Goal: Task Accomplishment & Management: Use online tool/utility

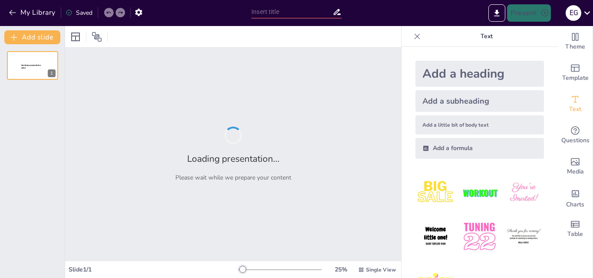
type input "El precio de reprimir emociones y el camino al alivio"
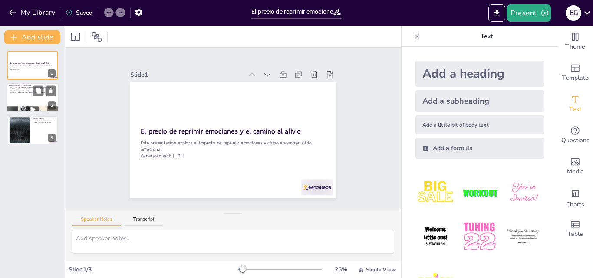
click at [20, 106] on div at bounding box center [33, 98] width 52 height 30
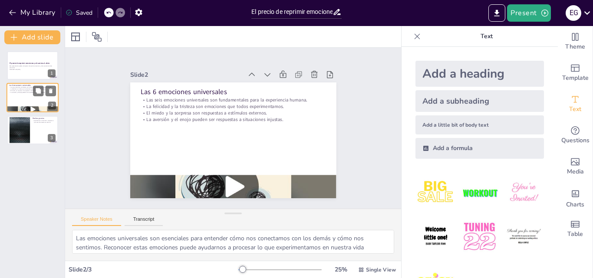
type textarea "Las emociones universales son esenciales para entender cómo nos conectamos con …"
click at [27, 63] on strong "El precio de reprimir emociones y el camino al alivio" at bounding box center [29, 63] width 41 height 2
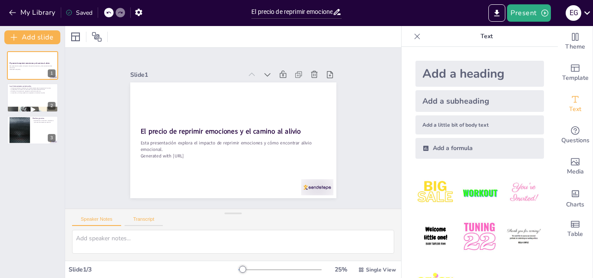
click at [150, 221] on button "Transcript" at bounding box center [144, 222] width 39 height 10
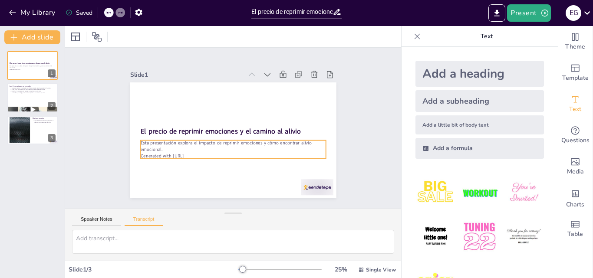
click at [153, 147] on p "Esta presentación explora el impacto de reprimir emociones y cómo encontrar ali…" at bounding box center [231, 146] width 186 height 32
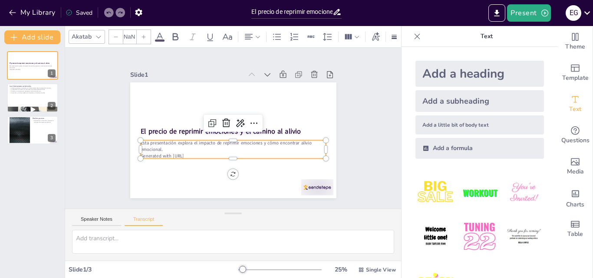
type input "32"
click at [207, 146] on p "Esta presentación explora el impacto de reprimir emociones y cómo encontrar ali…" at bounding box center [232, 146] width 185 height 13
click at [194, 153] on p "Generated with [URL]" at bounding box center [232, 156] width 185 height 7
click at [194, 152] on p "Generated with [URL]" at bounding box center [230, 156] width 185 height 26
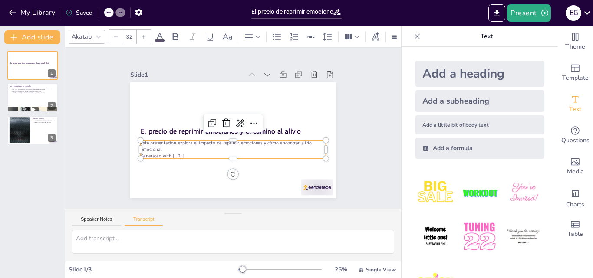
click at [194, 152] on p "Generated with [URL]" at bounding box center [230, 156] width 185 height 26
click at [193, 150] on p "Generated with [URL]" at bounding box center [230, 156] width 185 height 26
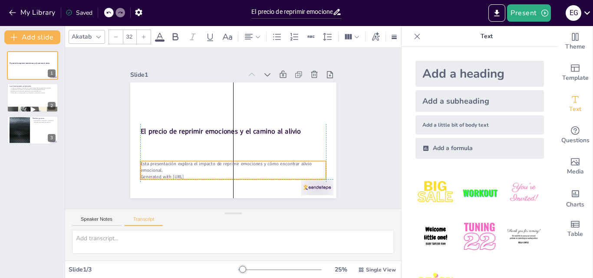
drag, startPoint x: 196, startPoint y: 152, endPoint x: 196, endPoint y: 176, distance: 23.4
click at [196, 176] on p "Generated with [URL]" at bounding box center [227, 177] width 185 height 26
click at [222, 139] on icon at bounding box center [226, 143] width 8 height 9
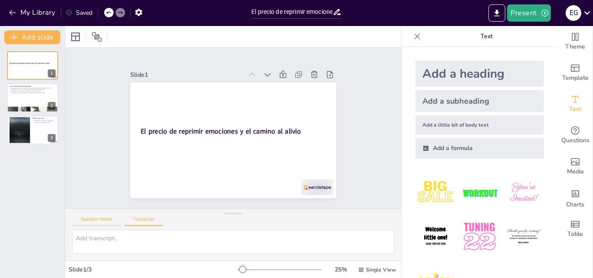
click at [109, 222] on button "Speaker Notes" at bounding box center [96, 222] width 49 height 10
click at [120, 248] on textarea at bounding box center [233, 242] width 322 height 24
click at [21, 103] on div at bounding box center [33, 98] width 52 height 30
type textarea "Las emociones universales son esenciales para entender cómo nos conectamos con …"
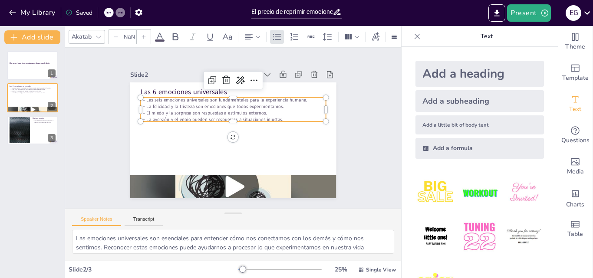
click at [158, 111] on p "El miedo y la sorpresa son respuestas a estímulos externos." at bounding box center [232, 113] width 185 height 7
type input "32"
click at [158, 111] on p "El miedo y la sorpresa son respuestas a estímulos externos." at bounding box center [232, 113] width 185 height 7
click at [222, 78] on icon at bounding box center [226, 80] width 8 height 9
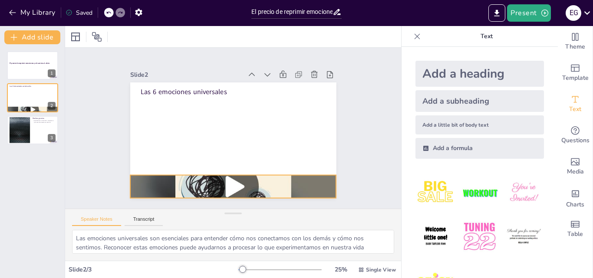
click at [206, 187] on div at bounding box center [227, 186] width 227 height 227
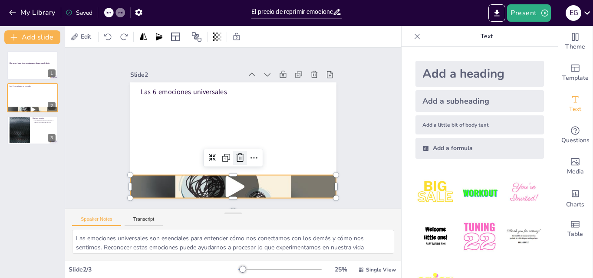
click at [236, 153] on icon at bounding box center [240, 157] width 8 height 9
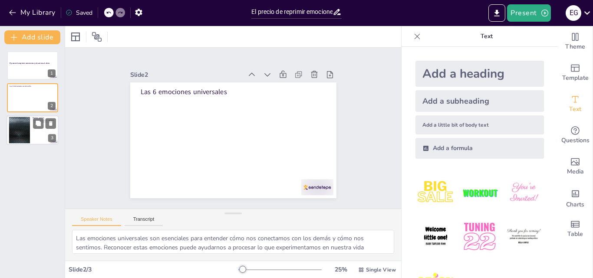
click at [21, 129] on div at bounding box center [19, 130] width 47 height 26
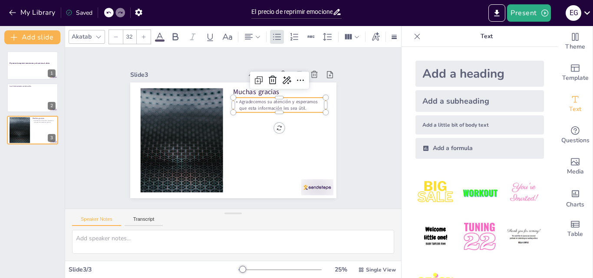
click at [248, 103] on p "Agradecemos su atención y esperamos que esta información les sea útil." at bounding box center [283, 115] width 93 height 32
click at [267, 79] on icon at bounding box center [272, 80] width 10 height 10
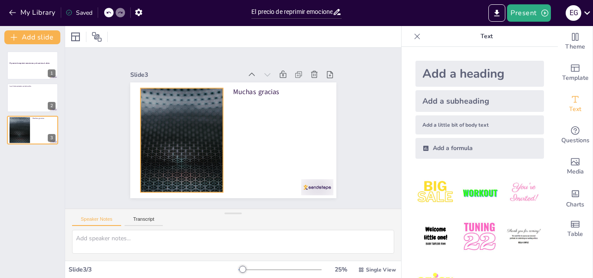
click at [191, 144] on div at bounding box center [180, 134] width 195 height 123
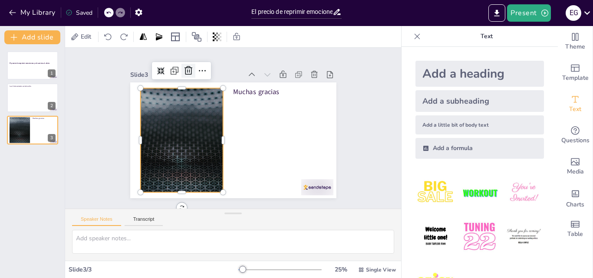
click at [185, 69] on icon at bounding box center [189, 70] width 8 height 9
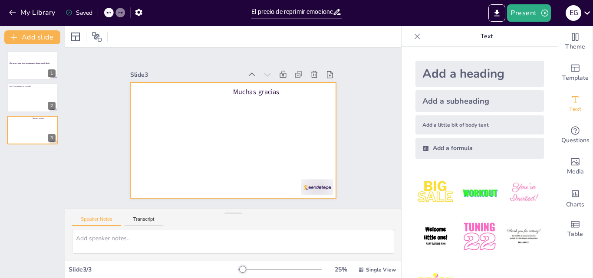
click at [190, 114] on div at bounding box center [233, 140] width 206 height 116
click at [231, 92] on div "Muchas gracias" at bounding box center [233, 140] width 206 height 116
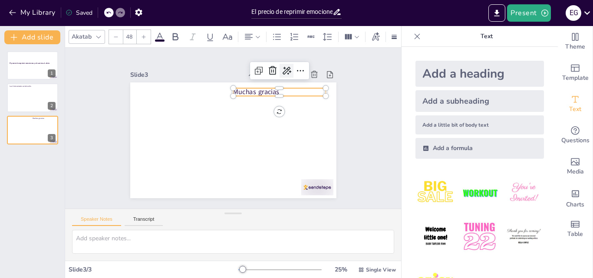
click at [281, 68] on icon at bounding box center [286, 71] width 10 height 10
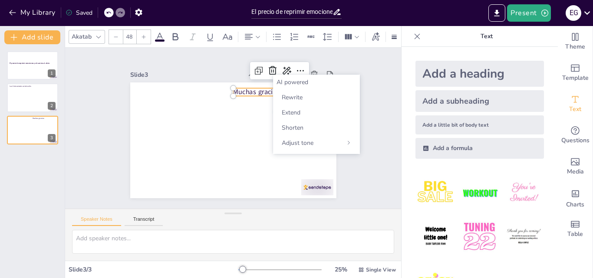
click at [280, 80] on div "AI powered" at bounding box center [317, 82] width 80 height 8
click at [287, 85] on div "AI powered" at bounding box center [317, 82] width 80 height 8
click at [313, 82] on div "AI powered" at bounding box center [317, 82] width 80 height 8
click at [300, 111] on span "Extend" at bounding box center [291, 113] width 19 height 8
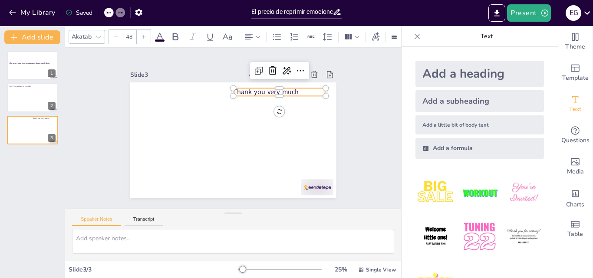
click at [246, 90] on p "Thank you very much" at bounding box center [283, 97] width 93 height 19
click at [246, 90] on p "Thank you very much" at bounding box center [279, 92] width 93 height 10
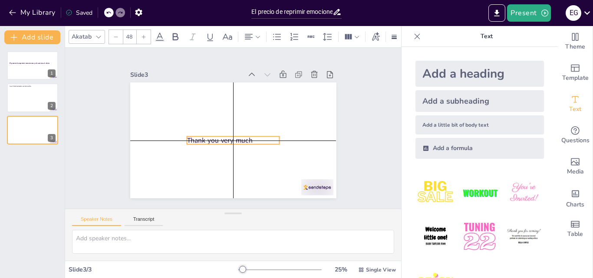
drag, startPoint x: 295, startPoint y: 87, endPoint x: 249, endPoint y: 134, distance: 65.7
click at [249, 135] on p "Thank you very much" at bounding box center [233, 140] width 93 height 10
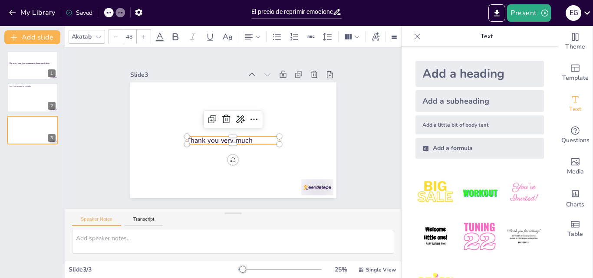
click at [247, 135] on p "Thank you very much" at bounding box center [233, 140] width 93 height 10
click at [248, 138] on p "Thank you very much" at bounding box center [233, 140] width 93 height 10
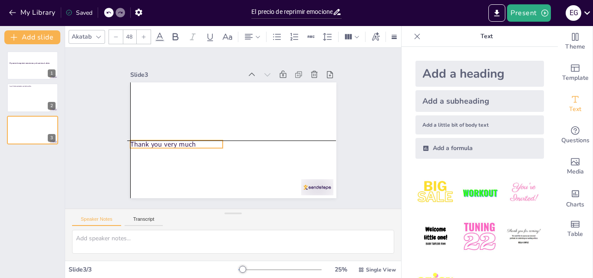
drag, startPoint x: 250, startPoint y: 138, endPoint x: 191, endPoint y: 144, distance: 59.8
click at [191, 144] on p "Thank you very much" at bounding box center [175, 138] width 93 height 19
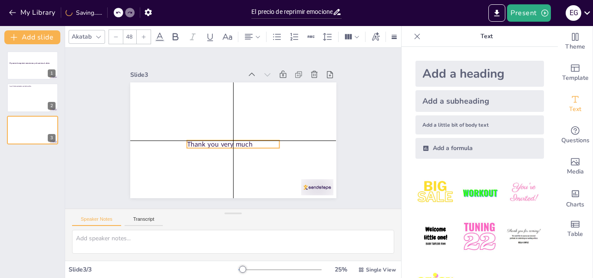
drag, startPoint x: 160, startPoint y: 140, endPoint x: 217, endPoint y: 139, distance: 56.9
click at [217, 139] on p "Thank you very much" at bounding box center [233, 144] width 93 height 10
click at [211, 141] on p "Thank you very much" at bounding box center [231, 144] width 93 height 19
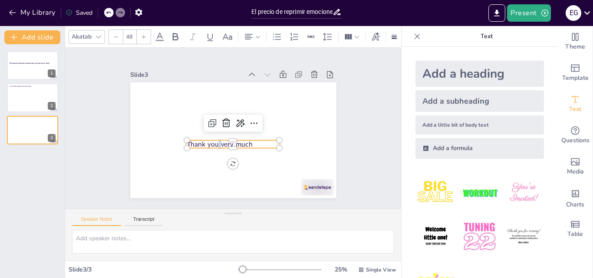
click at [211, 141] on p "Thank you very much" at bounding box center [233, 144] width 93 height 10
click at [258, 140] on p "Thank you very much" at bounding box center [233, 144] width 93 height 10
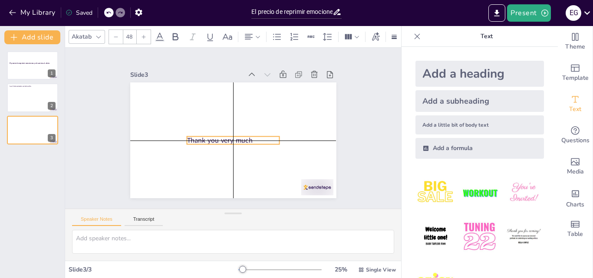
drag, startPoint x: 258, startPoint y: 140, endPoint x: 256, endPoint y: 135, distance: 5.1
click at [256, 135] on p "Thank you very much" at bounding box center [233, 140] width 93 height 10
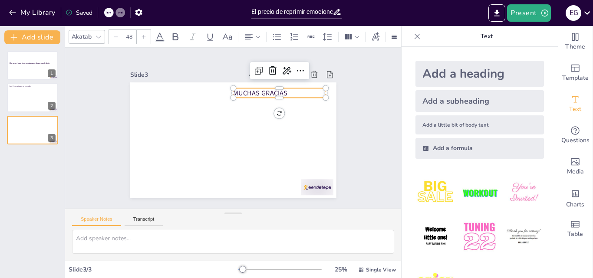
click at [387, 132] on div "Slide 1 El precio de reprimir emociones y el camino al alivio Slide 2 Las 6 emo…" at bounding box center [233, 128] width 362 height 227
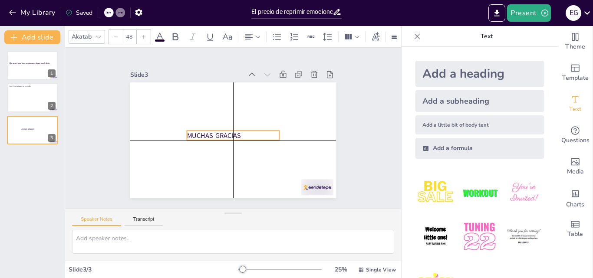
drag, startPoint x: 251, startPoint y: 89, endPoint x: 211, endPoint y: 132, distance: 59.3
click at [208, 131] on p "MUCHAS GRACIAS" at bounding box center [233, 136] width 93 height 10
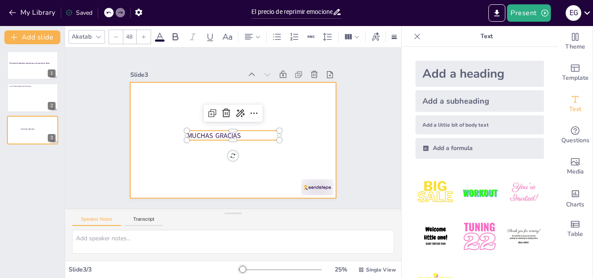
click at [300, 145] on div at bounding box center [223, 121] width 215 height 235
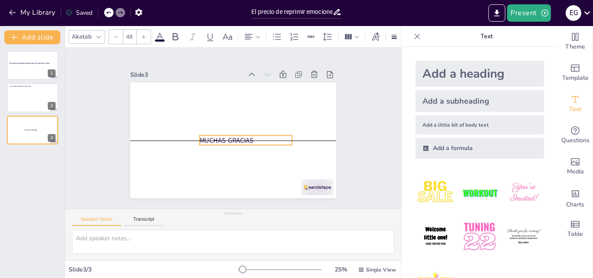
drag, startPoint x: 227, startPoint y: 130, endPoint x: 239, endPoint y: 132, distance: 12.9
click at [239, 132] on p "MUCHAS GRACIAS" at bounding box center [235, 145] width 76 height 69
click at [354, 124] on div "Slide 1 El precio de reprimir emociones y el camino al alivio Slide 2 Las 6 emo…" at bounding box center [233, 128] width 255 height 140
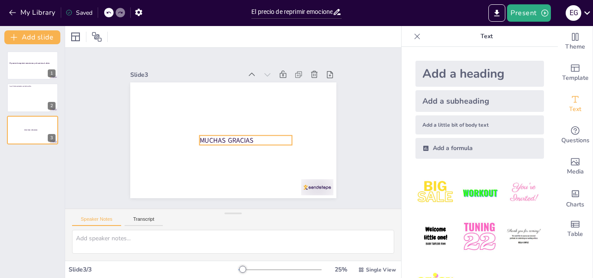
click at [230, 135] on p "MUCHAS GRACIAS" at bounding box center [239, 144] width 89 height 46
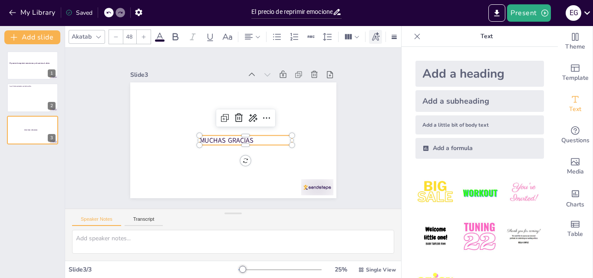
click at [376, 34] on icon at bounding box center [376, 37] width 10 height 10
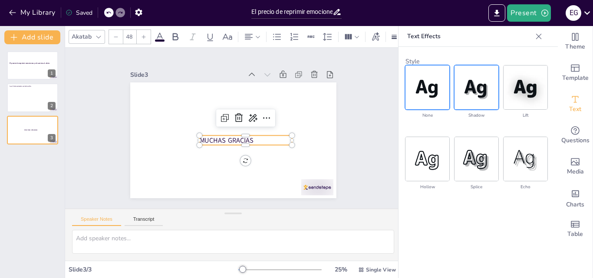
click at [464, 99] on img at bounding box center [477, 88] width 44 height 44
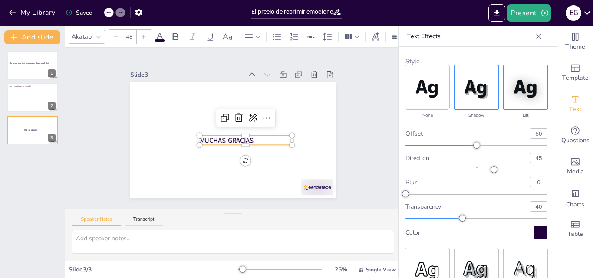
click at [513, 91] on img at bounding box center [526, 88] width 44 height 44
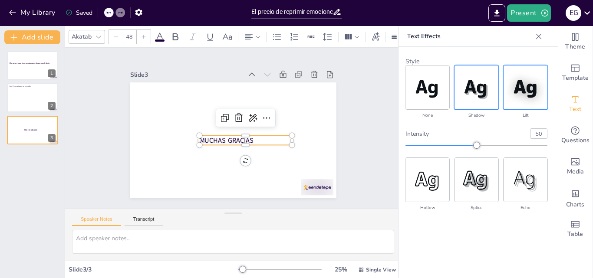
click at [471, 95] on img at bounding box center [477, 88] width 44 height 44
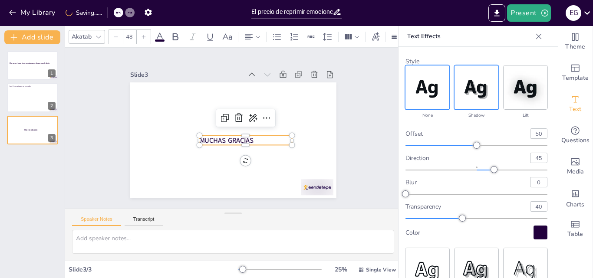
click at [422, 93] on img at bounding box center [427, 88] width 44 height 44
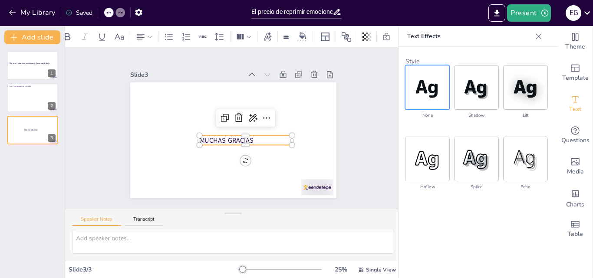
scroll to position [0, 115]
click at [299, 32] on icon at bounding box center [302, 35] width 7 height 7
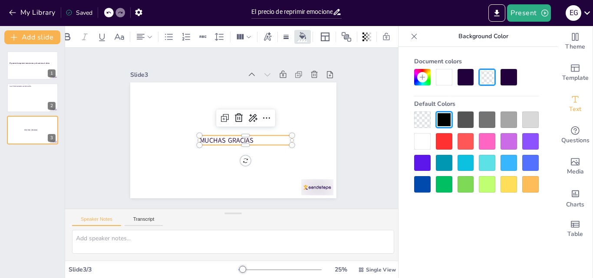
click at [418, 80] on div at bounding box center [422, 77] width 10 height 10
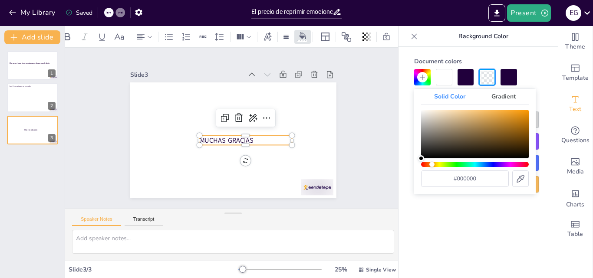
drag, startPoint x: 431, startPoint y: 165, endPoint x: 438, endPoint y: 166, distance: 6.6
click at [438, 166] on div "Hue" at bounding box center [475, 164] width 108 height 5
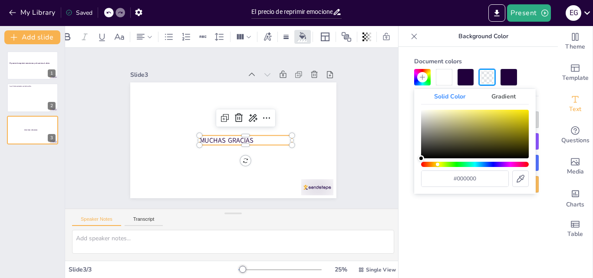
type input "#afa85e"
click at [471, 125] on div "Color" at bounding box center [475, 134] width 108 height 49
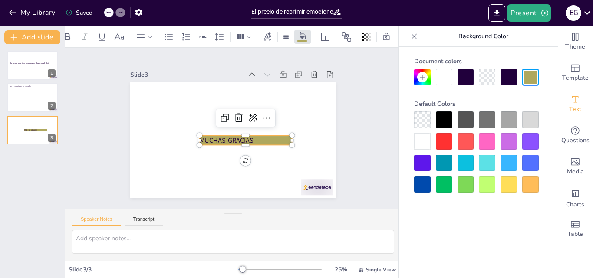
click at [441, 75] on div at bounding box center [444, 77] width 16 height 16
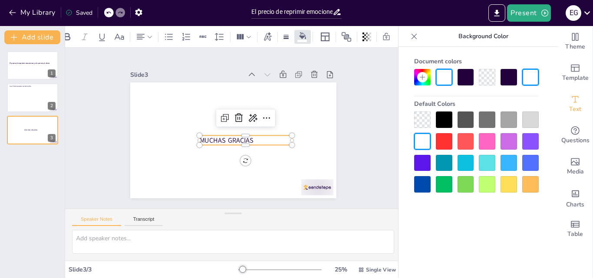
click at [457, 237] on div "Document colors Default Colors" at bounding box center [477, 175] width 156 height 257
click at [337, 75] on div "Slide 1 El precio de reprimir emociones y el camino al alivio Slide 2 Las 6 emo…" at bounding box center [233, 128] width 268 height 166
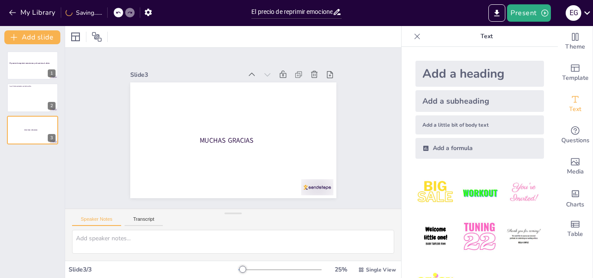
scroll to position [0, 0]
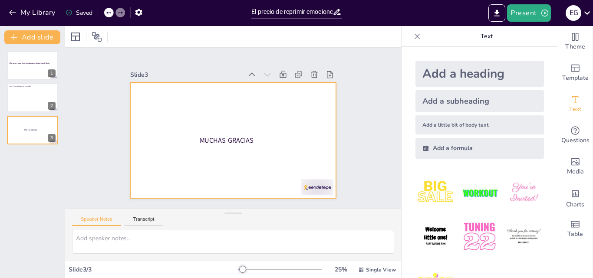
click at [298, 117] on div at bounding box center [233, 140] width 206 height 116
click at [79, 36] on div at bounding box center [75, 37] width 10 height 10
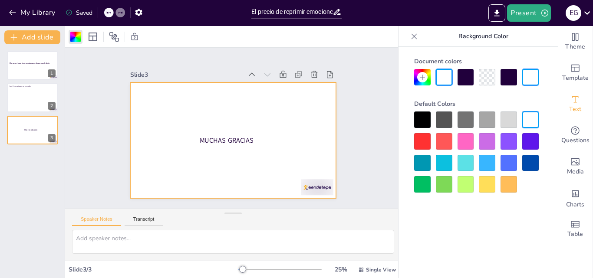
click at [469, 165] on div at bounding box center [466, 163] width 16 height 16
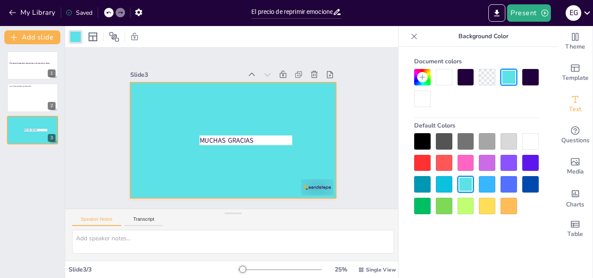
click at [489, 189] on div at bounding box center [487, 184] width 16 height 16
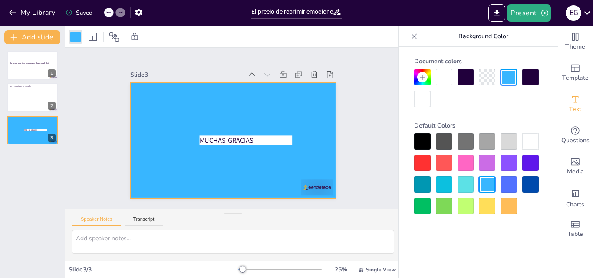
click at [421, 181] on div at bounding box center [422, 184] width 16 height 16
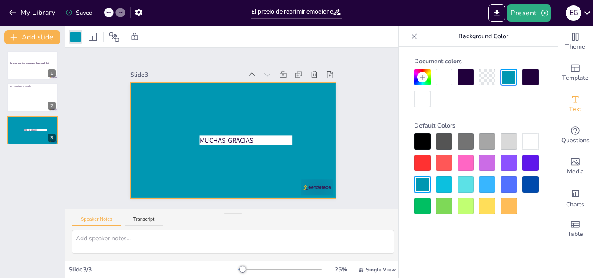
click at [425, 143] on div at bounding box center [422, 141] width 16 height 16
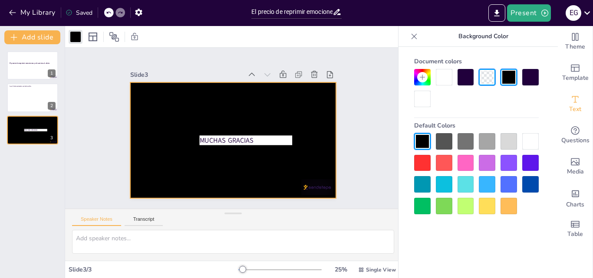
click at [473, 205] on div at bounding box center [466, 206] width 16 height 16
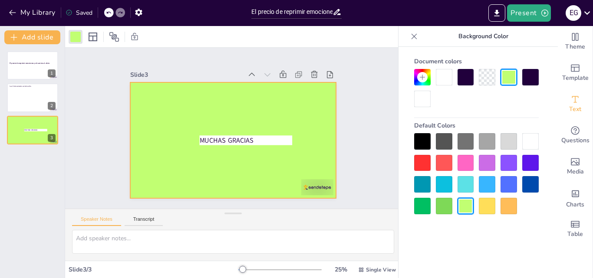
click at [462, 180] on div at bounding box center [466, 184] width 16 height 16
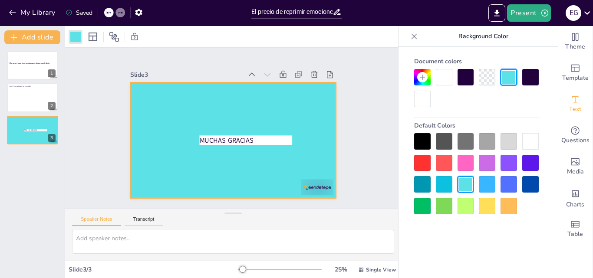
click at [512, 136] on div at bounding box center [509, 141] width 16 height 16
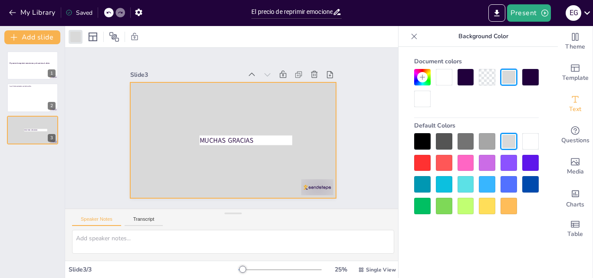
click at [467, 186] on div at bounding box center [466, 184] width 16 height 16
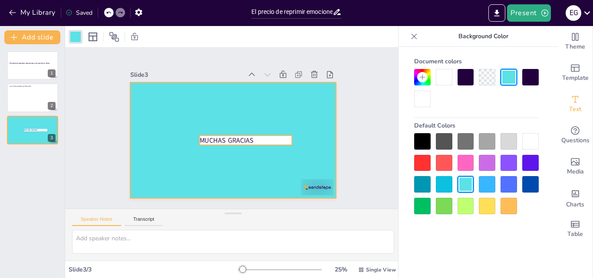
click at [259, 136] on p "MUCHAS GRACIAS" at bounding box center [245, 140] width 93 height 10
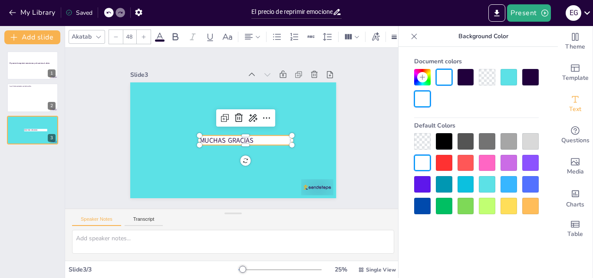
drag, startPoint x: 257, startPoint y: 115, endPoint x: 265, endPoint y: 123, distance: 11.4
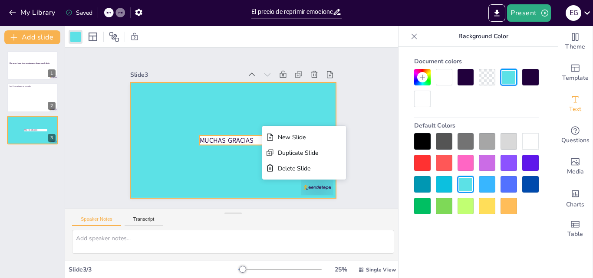
click at [240, 134] on p "MUCHAS GRACIAS" at bounding box center [244, 141] width 93 height 19
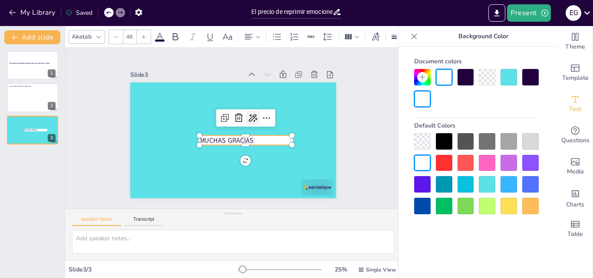
click at [247, 113] on icon at bounding box center [252, 118] width 10 height 10
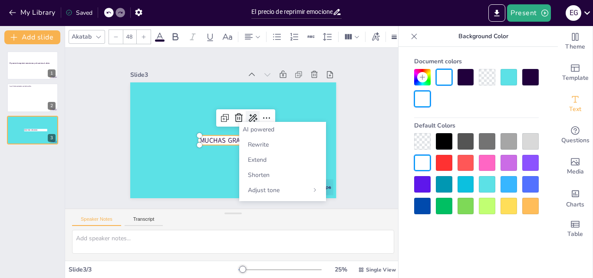
click at [247, 113] on icon at bounding box center [252, 118] width 10 height 10
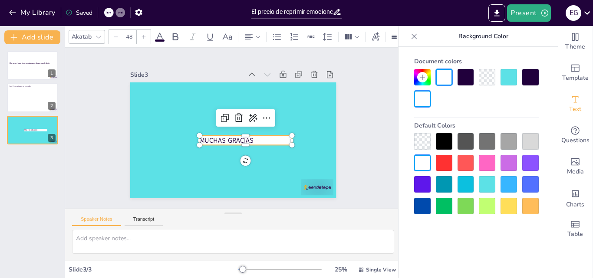
click at [250, 138] on p "MUCHAS GRACIAS" at bounding box center [244, 141] width 93 height 19
click at [250, 138] on p "MUCHAS GRACIAS" at bounding box center [245, 140] width 93 height 10
click at [410, 39] on icon at bounding box center [414, 36] width 9 height 9
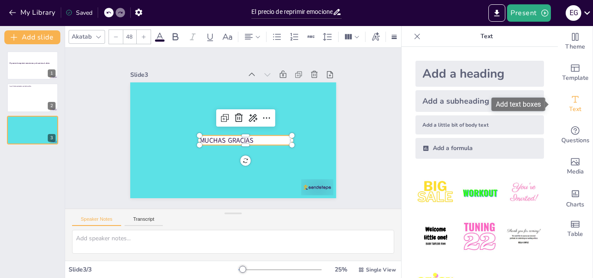
click at [570, 104] on icon "Add text boxes" at bounding box center [575, 99] width 10 height 10
click at [410, 38] on div at bounding box center [417, 37] width 14 height 14
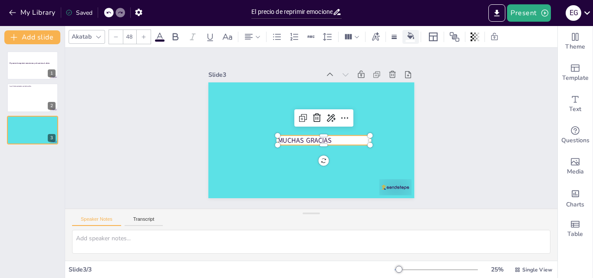
click at [412, 34] on icon at bounding box center [410, 35] width 7 height 7
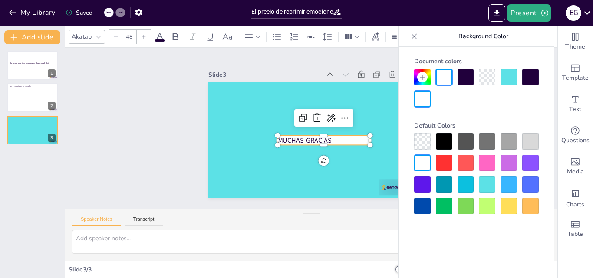
click at [505, 81] on div at bounding box center [509, 77] width 16 height 16
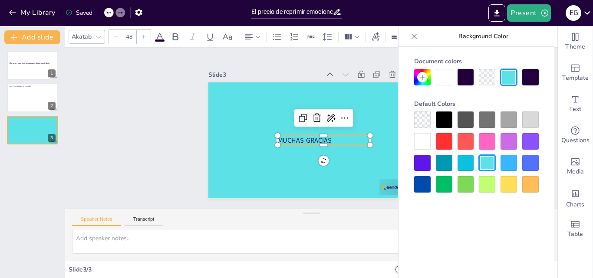
click at [175, 100] on div "Slide 1 El precio de reprimir emociones y el camino al alivio Slide 2 Las 6 emo…" at bounding box center [311, 128] width 492 height 161
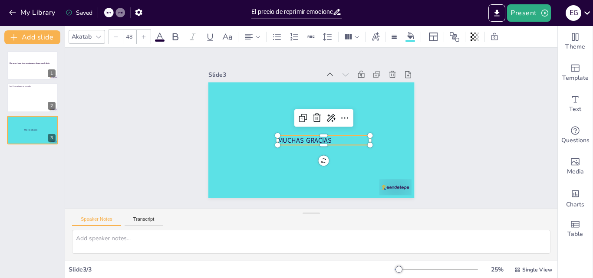
click at [303, 138] on p "MUCHAS GRACIAS" at bounding box center [323, 140] width 93 height 10
click at [283, 137] on p "MUCHAS GRACIAS" at bounding box center [323, 140] width 93 height 10
click at [331, 136] on p "MUCHAS GRACIAS" at bounding box center [323, 140] width 93 height 10
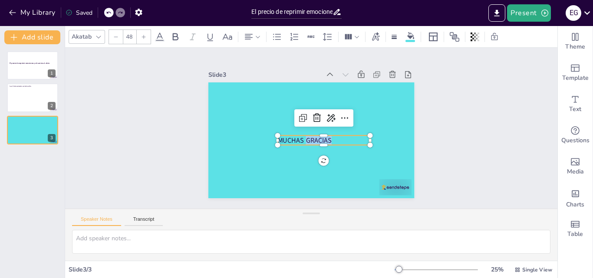
click at [331, 136] on p "MUCHAS GRACIAS" at bounding box center [323, 140] width 93 height 10
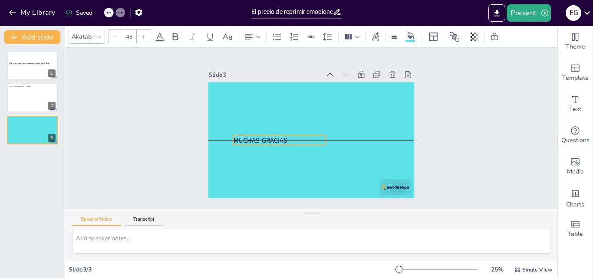
drag, startPoint x: 331, startPoint y: 136, endPoint x: 287, endPoint y: 135, distance: 44.3
click at [287, 135] on p "MUCHAS GRACIAS" at bounding box center [279, 140] width 93 height 10
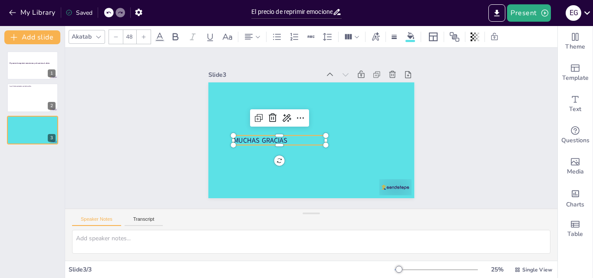
click at [112, 13] on div at bounding box center [109, 13] width 10 height 10
click at [428, 115] on div "Slide 1 El precio de reprimir emociones y el camino al alivio Slide 2 Las 6 emo…" at bounding box center [311, 128] width 255 height 140
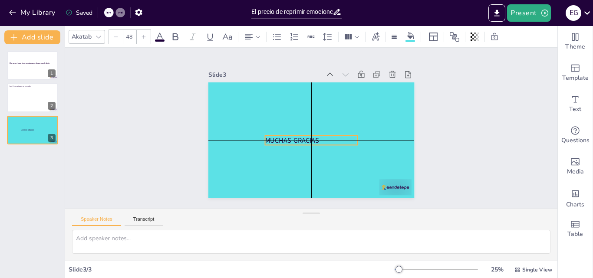
drag, startPoint x: 248, startPoint y: 135, endPoint x: 283, endPoint y: 133, distance: 35.2
click at [283, 135] on p "MUCHAS GRACIAS" at bounding box center [311, 140] width 93 height 10
drag, startPoint x: 288, startPoint y: 135, endPoint x: 299, endPoint y: 135, distance: 11.3
click at [299, 135] on p "MUCHAS GRACIAS" at bounding box center [322, 140] width 93 height 10
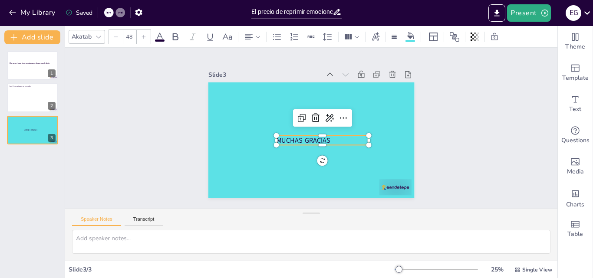
click at [147, 34] on div at bounding box center [144, 37] width 14 height 14
click at [142, 37] on icon at bounding box center [143, 36] width 5 height 5
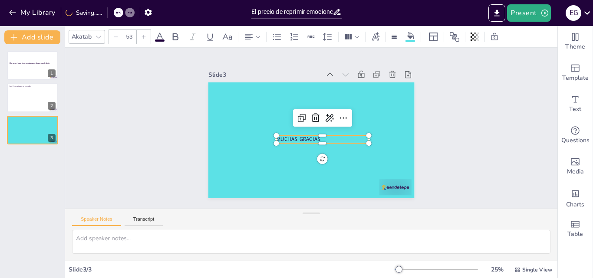
click at [142, 37] on icon at bounding box center [143, 36] width 5 height 5
click at [144, 36] on icon at bounding box center [144, 37] width 4 height 4
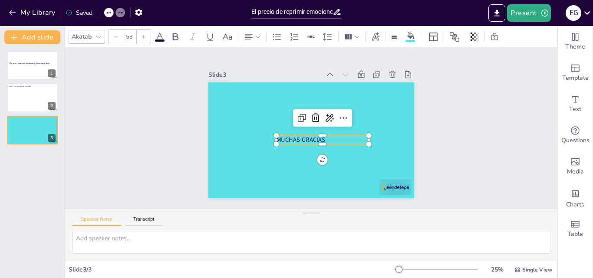
click at [144, 36] on icon at bounding box center [144, 37] width 4 height 4
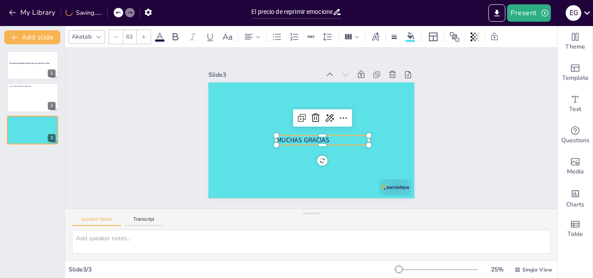
click at [144, 36] on icon at bounding box center [144, 37] width 4 height 4
type input "66"
